Goal: Task Accomplishment & Management: Manage account settings

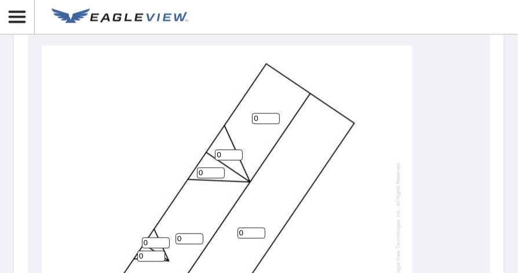
scroll to position [531, 0]
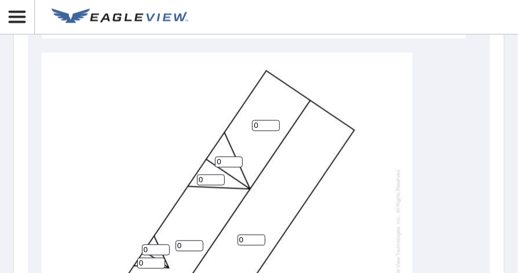
drag, startPoint x: 501, startPoint y: 152, endPoint x: 514, endPoint y: 126, distance: 29.8
click at [514, 126] on div "Report Details View and edit your report information below. Report Type AA2D Re…" at bounding box center [259, 136] width 518 height 273
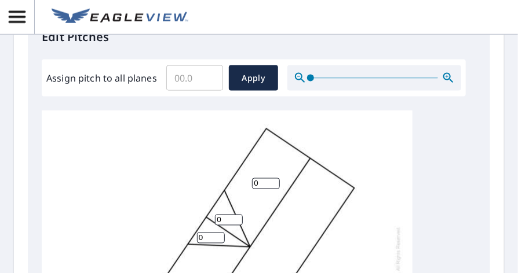
scroll to position [458, 0]
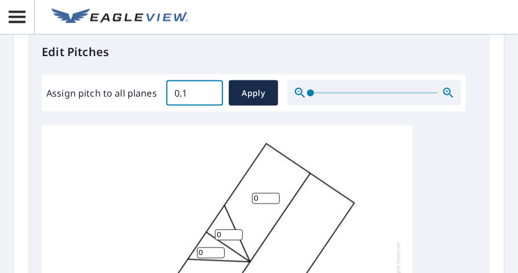
click at [210, 91] on input "0.1" at bounding box center [194, 93] width 57 height 32
click at [210, 91] on input "0.2" at bounding box center [194, 93] width 57 height 32
click at [210, 91] on input "0.3" at bounding box center [194, 93] width 57 height 32
click at [210, 91] on input "0.4" at bounding box center [194, 93] width 57 height 32
click at [210, 91] on input "0.5" at bounding box center [194, 93] width 57 height 32
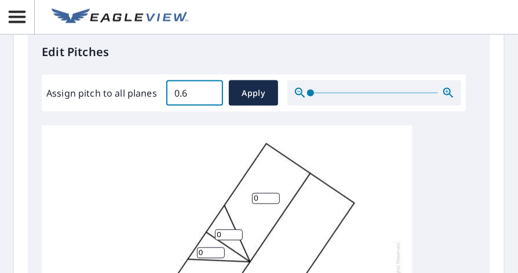
click at [210, 91] on input "0.6" at bounding box center [194, 93] width 57 height 32
click at [210, 91] on input "0.7" at bounding box center [194, 93] width 57 height 32
click at [210, 91] on input "0.8" at bounding box center [194, 93] width 57 height 32
click at [210, 91] on input "0.9" at bounding box center [194, 93] width 57 height 32
click at [210, 91] on input "1" at bounding box center [194, 93] width 57 height 32
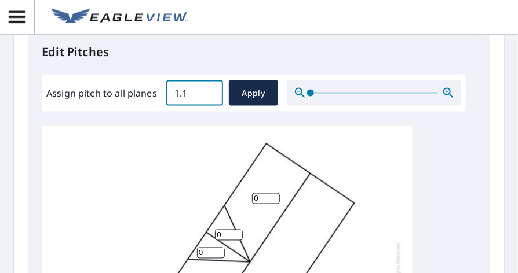
click at [210, 91] on input "1.1" at bounding box center [194, 93] width 57 height 32
click at [210, 91] on input "1.2" at bounding box center [194, 93] width 57 height 32
click at [210, 91] on input "1.3" at bounding box center [194, 93] width 57 height 32
click at [210, 91] on input "1.4" at bounding box center [194, 93] width 57 height 32
click at [210, 91] on input "1.5" at bounding box center [194, 93] width 57 height 32
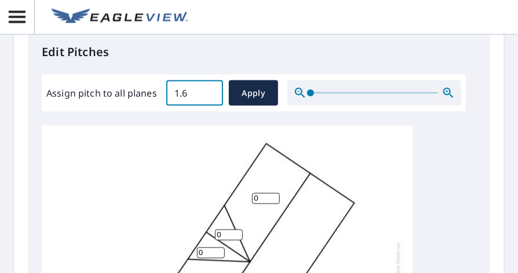
click at [210, 91] on input "1.6" at bounding box center [194, 93] width 57 height 32
click at [210, 91] on input "1.7" at bounding box center [194, 93] width 57 height 32
click at [210, 91] on input "1.8" at bounding box center [194, 93] width 57 height 32
click at [210, 91] on input "1.9" at bounding box center [194, 93] width 57 height 32
click at [210, 91] on input "2" at bounding box center [194, 93] width 57 height 32
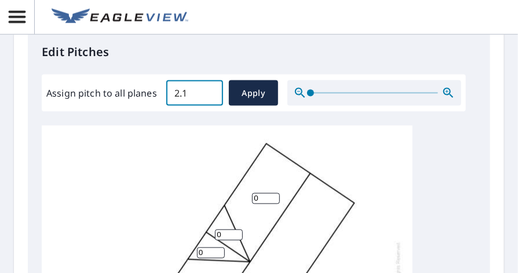
click at [210, 91] on input "2.1" at bounding box center [194, 93] width 57 height 32
click at [210, 91] on input "2.2" at bounding box center [194, 93] width 57 height 32
click at [210, 91] on input "2.3" at bounding box center [194, 93] width 57 height 32
click at [210, 91] on input "2.4" at bounding box center [194, 93] width 57 height 32
click at [210, 91] on input "2.5" at bounding box center [194, 93] width 57 height 32
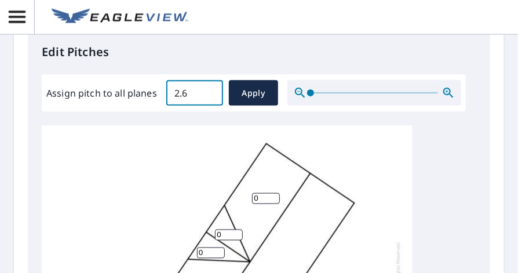
click at [210, 91] on input "2.6" at bounding box center [194, 93] width 57 height 32
click at [210, 91] on input "2.7" at bounding box center [194, 93] width 57 height 32
click at [210, 91] on input "2.8" at bounding box center [194, 93] width 57 height 32
click at [210, 91] on input "2.9" at bounding box center [194, 93] width 57 height 32
type input "3"
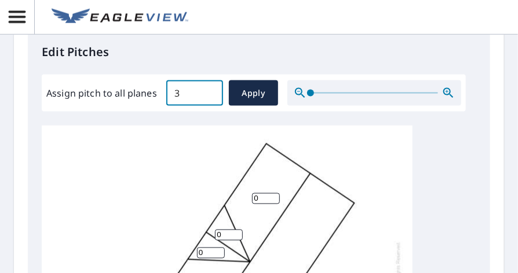
click at [210, 91] on input "3" at bounding box center [194, 93] width 57 height 32
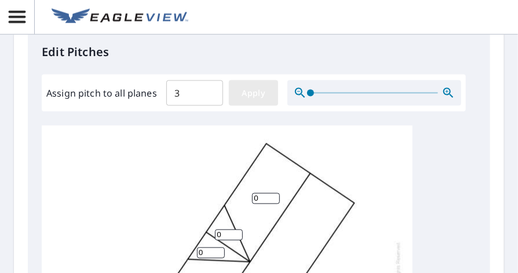
click at [251, 102] on button "Apply" at bounding box center [253, 92] width 49 height 25
type input "3"
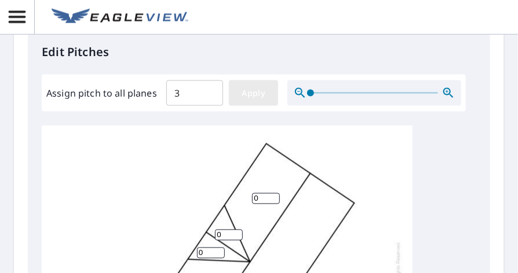
type input "3"
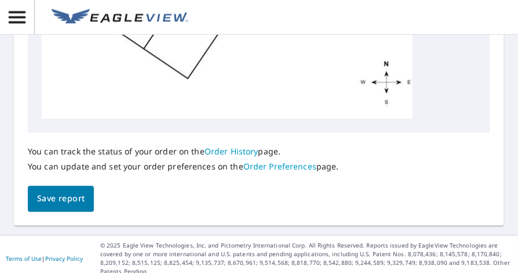
scroll to position [836, 0]
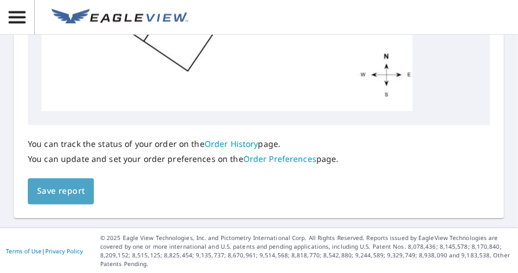
click at [73, 187] on span "Save report" at bounding box center [60, 191] width 47 height 14
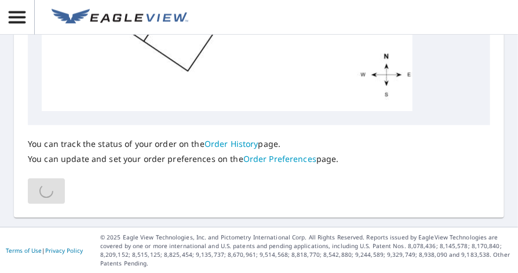
scroll to position [878, 0]
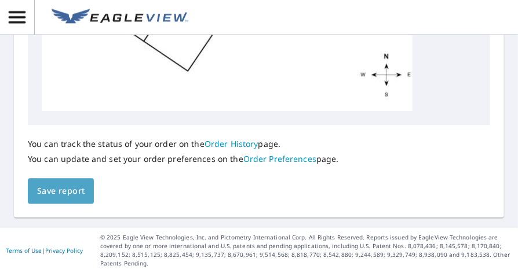
click at [74, 195] on span "Save report" at bounding box center [60, 191] width 47 height 14
